Goal: Information Seeking & Learning: Check status

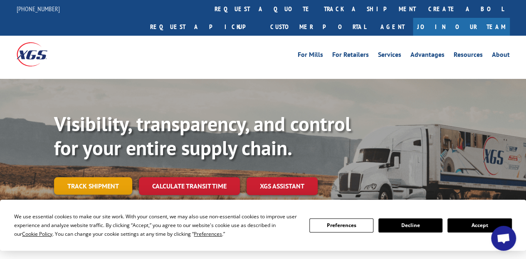
click at [77, 178] on link "Track shipment" at bounding box center [93, 186] width 78 height 17
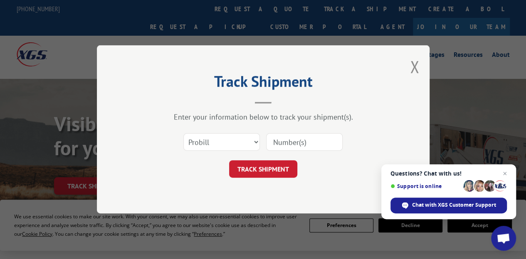
click at [304, 146] on input at bounding box center [304, 142] width 77 height 17
paste input "15379447"
type input "15379447"
click at [280, 167] on button "TRACK SHIPMENT" at bounding box center [263, 169] width 68 height 17
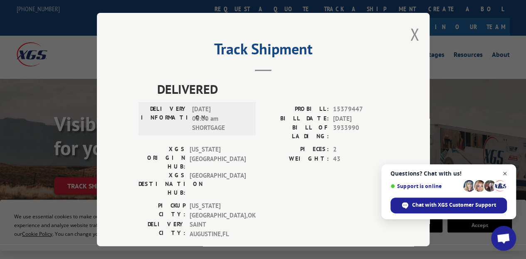
click at [507, 174] on span "Close chat" at bounding box center [505, 174] width 10 height 10
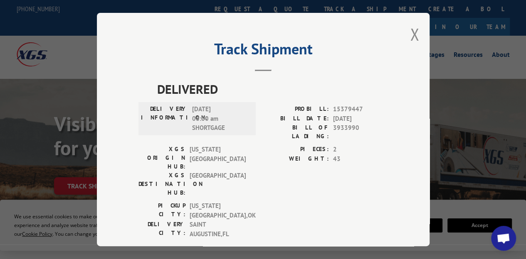
scroll to position [8, 0]
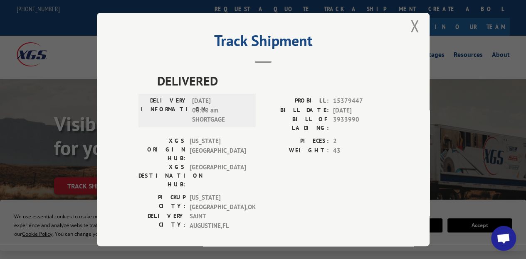
click at [200, 117] on span "[DATE] 08:00 am SHORTGAGE" at bounding box center [220, 110] width 56 height 28
click at [410, 25] on button "Close modal" at bounding box center [414, 26] width 9 height 22
